Goal: Check status: Check status

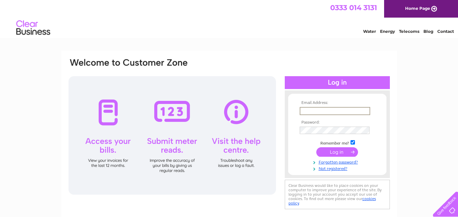
type input "helen-1967@hotmail.co.uk"
click at [335, 152] on input "submit" at bounding box center [337, 151] width 42 height 9
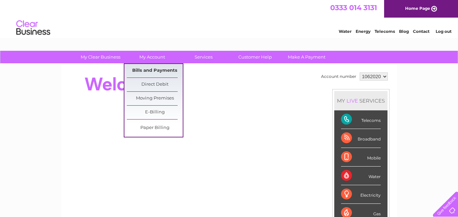
click at [157, 70] on link "Bills and Payments" at bounding box center [155, 71] width 56 height 14
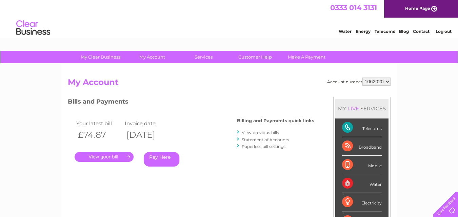
click at [274, 139] on link "Statement of Accounts" at bounding box center [265, 139] width 47 height 5
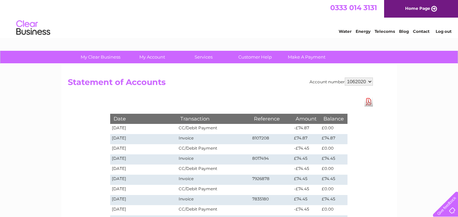
click at [443, 32] on link "Log out" at bounding box center [443, 31] width 16 height 5
